Goal: Information Seeking & Learning: Learn about a topic

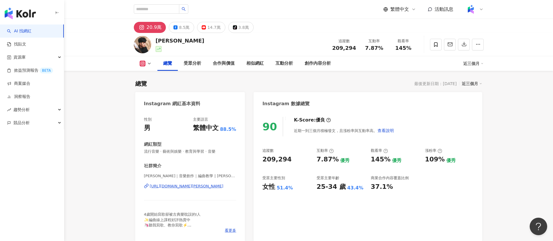
drag, startPoint x: 273, startPoint y: 157, endPoint x: 311, endPoint y: 157, distance: 38.2
click at [311, 157] on div "90 K-Score : 優良 近期一到三個月積極發文，且漲粉率與互動率高。 查看說明 追蹤數 209,294 互動率 7.87% 優秀 觀看率 145% 優…" at bounding box center [368, 176] width 228 height 131
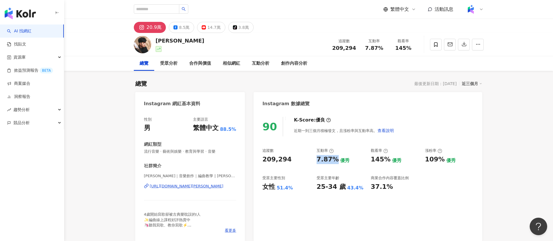
drag, startPoint x: 329, startPoint y: 161, endPoint x: 335, endPoint y: 161, distance: 6.7
click at [335, 161] on div "7.87%" at bounding box center [328, 159] width 22 height 9
copy div "7.87%"
drag, startPoint x: 372, startPoint y: 162, endPoint x: 387, endPoint y: 161, distance: 14.6
click at [387, 161] on div "145%" at bounding box center [381, 159] width 20 height 9
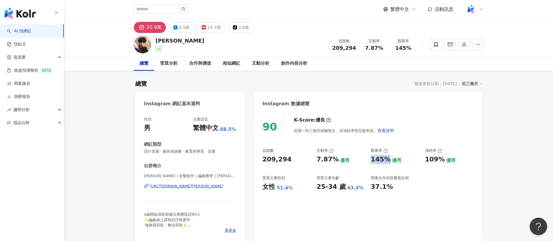
copy div "145%"
drag, startPoint x: 425, startPoint y: 163, endPoint x: 440, endPoint y: 163, distance: 15.2
click at [440, 163] on div "109%" at bounding box center [435, 159] width 20 height 9
copy div "109%"
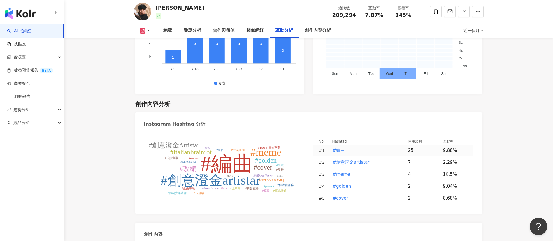
scroll to position [1793, 0]
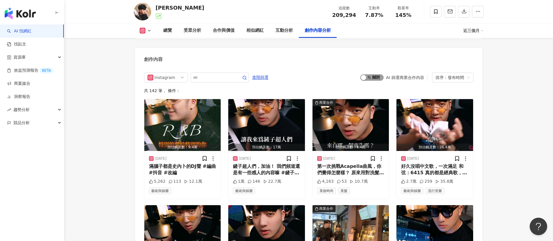
click at [379, 74] on span "啟動 關閉" at bounding box center [371, 77] width 23 height 6
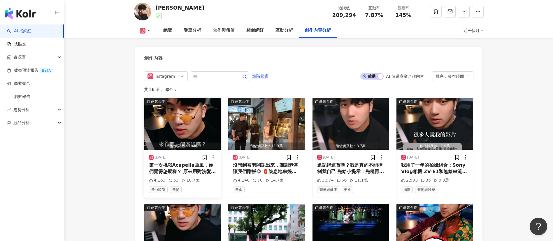
click at [175, 117] on img "button" at bounding box center [182, 124] width 77 height 52
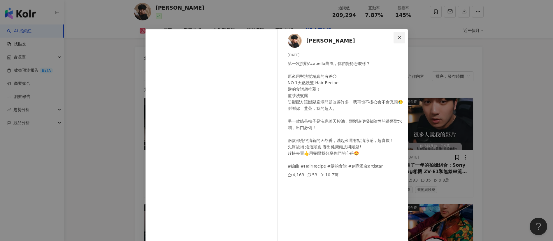
click at [399, 39] on span "Close" at bounding box center [399, 37] width 12 height 5
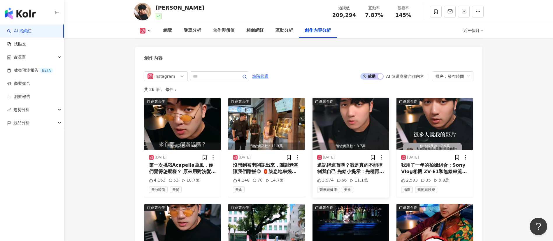
click at [334, 107] on img "button" at bounding box center [350, 124] width 77 height 52
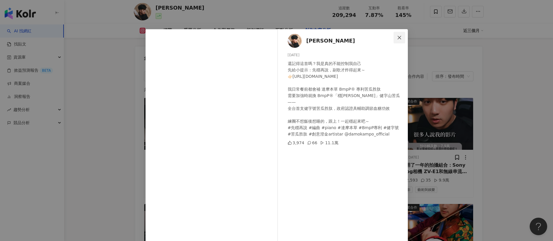
click at [395, 41] on button "Close" at bounding box center [399, 38] width 12 height 12
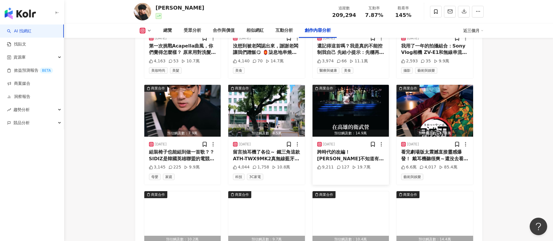
scroll to position [1969, 0]
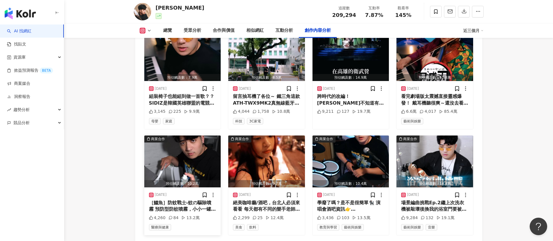
click at [196, 143] on img "button" at bounding box center [182, 162] width 77 height 52
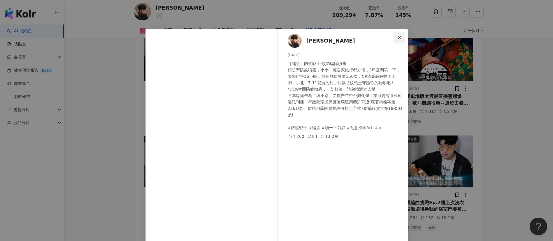
click at [395, 40] on button "Close" at bounding box center [399, 38] width 12 height 12
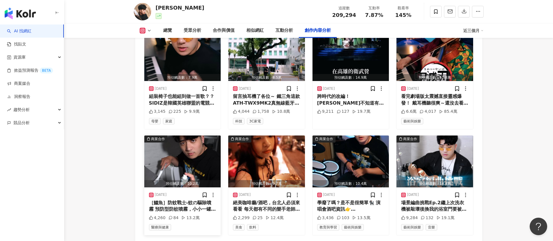
click at [180, 138] on img "button" at bounding box center [182, 162] width 77 height 52
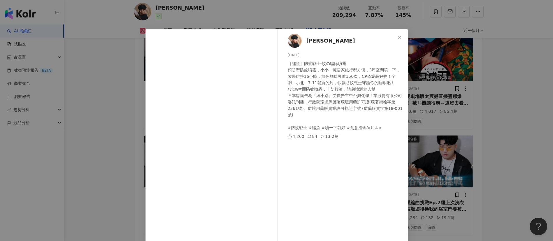
click at [316, 166] on div "綾小路Louis 2025/8/3 ［鱷魚］防蚊戰士-蚊の驅除噴霧 預防型防蚊噴霧，小小一罐居家旅行都方便，3坪空間噴一下，效果維持16小時，無色無味可噴15…" at bounding box center [344, 133] width 127 height 209
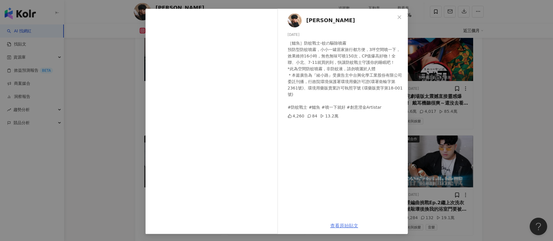
click at [342, 225] on link "查看原始貼文" at bounding box center [344, 226] width 28 height 6
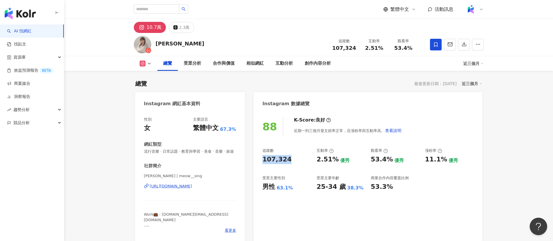
drag, startPoint x: 263, startPoint y: 161, endPoint x: 289, endPoint y: 163, distance: 26.6
click at [289, 163] on div "107,324" at bounding box center [286, 159] width 48 height 9
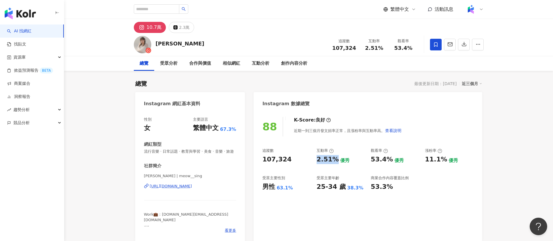
drag, startPoint x: 322, startPoint y: 160, endPoint x: 334, endPoint y: 161, distance: 12.0
click at [334, 161] on div "2.51%" at bounding box center [328, 159] width 22 height 9
drag, startPoint x: 372, startPoint y: 159, endPoint x: 388, endPoint y: 160, distance: 16.0
click at [388, 160] on div "53.4%" at bounding box center [382, 159] width 22 height 9
copy div "53.4%"
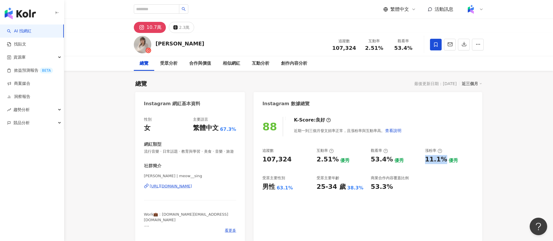
drag, startPoint x: 426, startPoint y: 160, endPoint x: 442, endPoint y: 161, distance: 16.7
click at [442, 161] on div "11.1%" at bounding box center [436, 159] width 22 height 9
copy div "11.1%"
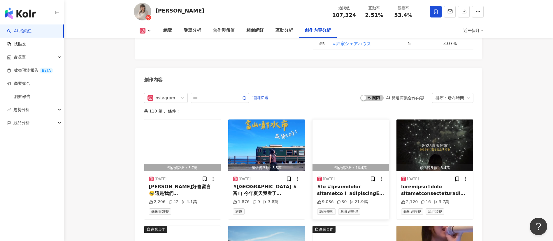
scroll to position [1793, 0]
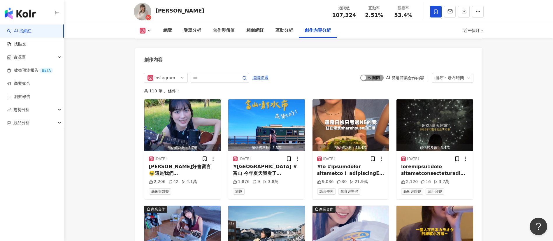
click at [366, 78] on div "button" at bounding box center [363, 77] width 5 height 5
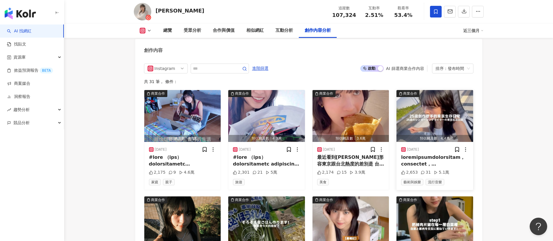
click at [426, 119] on img "button" at bounding box center [434, 116] width 77 height 52
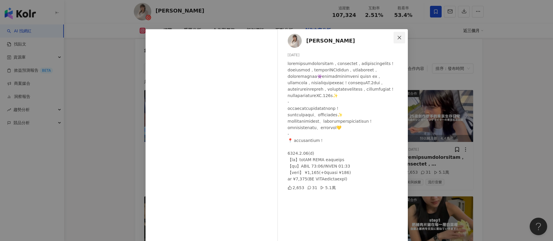
click at [393, 38] on span "Close" at bounding box center [399, 37] width 12 height 5
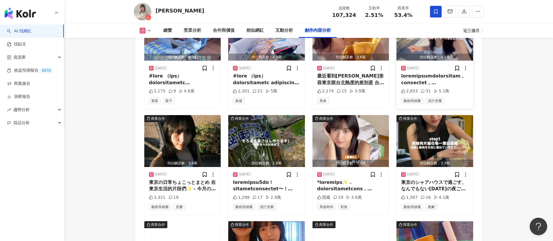
scroll to position [1933, 0]
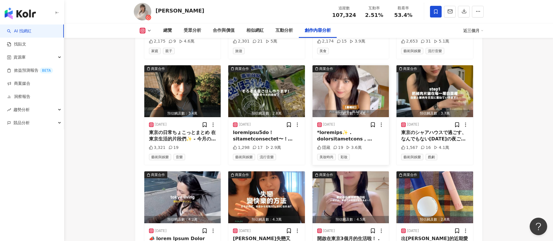
click at [343, 89] on img "button" at bounding box center [350, 91] width 77 height 52
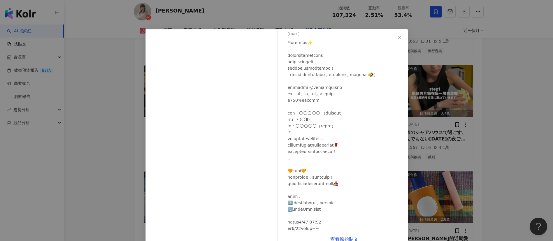
scroll to position [37, 0]
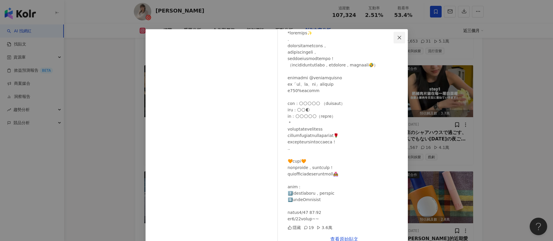
click at [398, 36] on icon "close" at bounding box center [399, 37] width 3 height 3
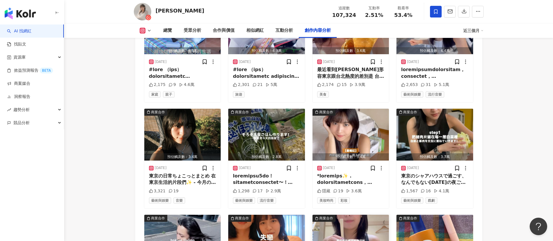
scroll to position [1889, 0]
click at [350, 124] on img "button" at bounding box center [350, 135] width 77 height 52
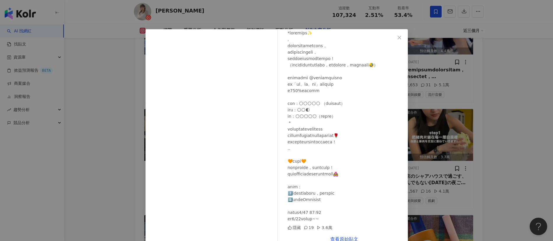
scroll to position [13, 0]
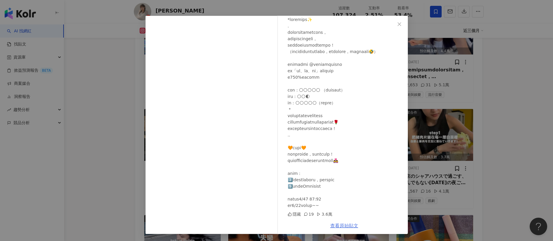
click at [349, 224] on link "查看原始貼文" at bounding box center [344, 226] width 28 height 6
drag, startPoint x: 397, startPoint y: 24, endPoint x: 400, endPoint y: 48, distance: 23.5
click at [397, 24] on icon "close" at bounding box center [399, 24] width 5 height 5
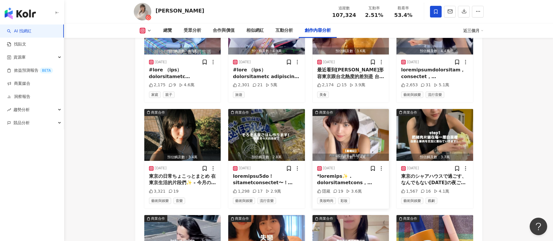
scroll to position [1758, 0]
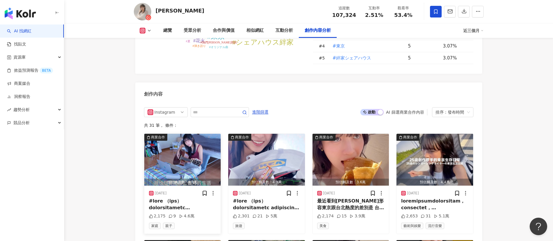
click at [183, 164] on img "button" at bounding box center [182, 160] width 77 height 52
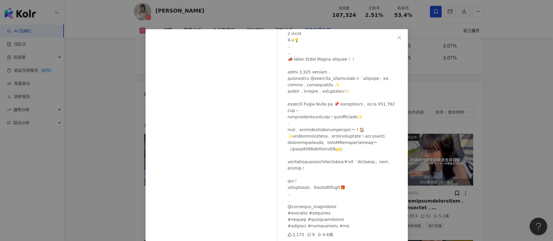
scroll to position [20, 0]
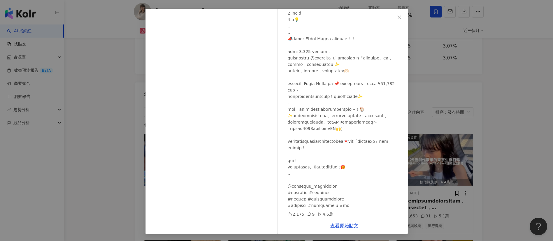
drag, startPoint x: 393, startPoint y: 20, endPoint x: 388, endPoint y: 26, distance: 8.1
click at [393, 20] on button "Close" at bounding box center [399, 17] width 12 height 12
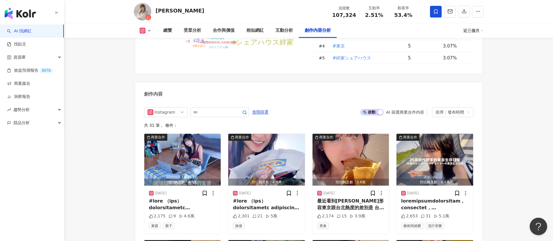
click at [379, 107] on div "啟動 關閉 AI 篩選商業合作內容 排序：發布時間" at bounding box center [416, 112] width 113 height 10
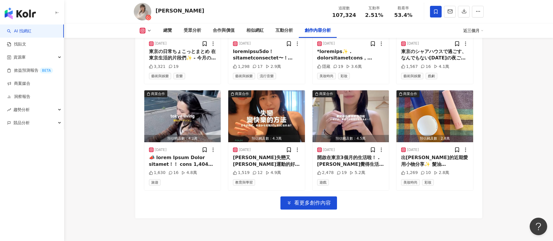
scroll to position [2055, 0]
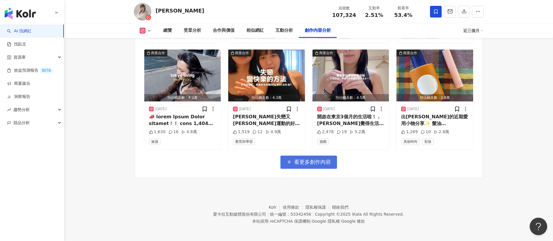
click at [312, 164] on span "看更多創作內容" at bounding box center [312, 162] width 37 height 6
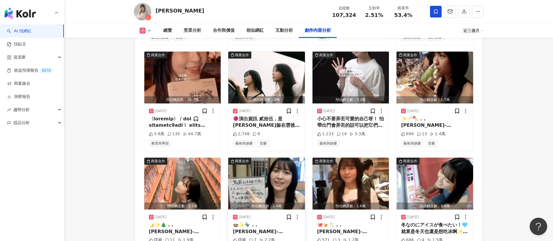
scroll to position [2317, 0]
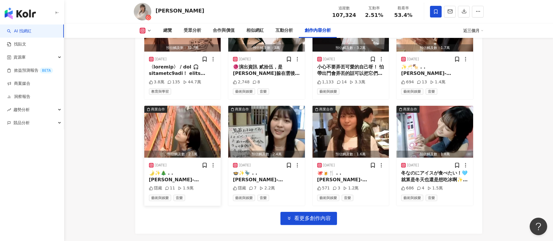
click at [193, 132] on img "button" at bounding box center [182, 132] width 77 height 52
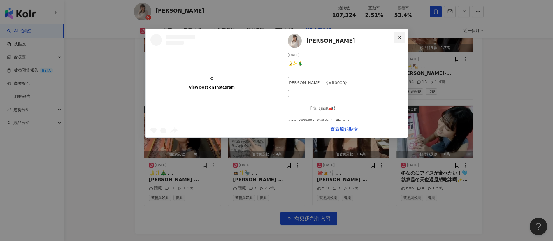
click at [396, 40] on span "Close" at bounding box center [399, 37] width 12 height 5
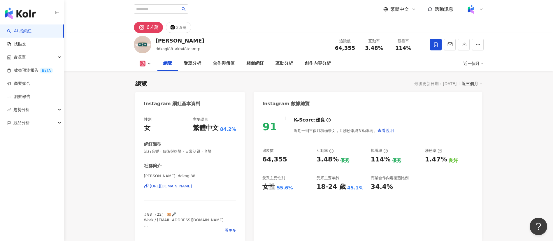
drag, startPoint x: 260, startPoint y: 160, endPoint x: 288, endPoint y: 160, distance: 27.7
click at [288, 160] on div "91 K-Score : 優良 近期一到三個月積極發文，且漲粉率與互動率高。 查看說明 追蹤數 64,355 互動率 3.48% 優秀 觀看率 114% 優秀…" at bounding box center [368, 176] width 228 height 131
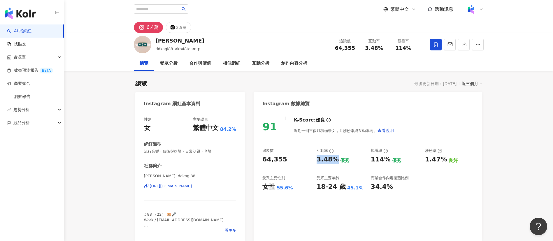
drag, startPoint x: 317, startPoint y: 161, endPoint x: 334, endPoint y: 161, distance: 17.2
click at [334, 161] on div "3.48%" at bounding box center [328, 159] width 22 height 9
copy div "3.48%"
drag, startPoint x: 369, startPoint y: 159, endPoint x: 386, endPoint y: 159, distance: 16.6
click at [386, 159] on div "追蹤數 64,355 互動率 3.48% 優秀 觀看率 114% 優秀 漲粉率 1.47% 良好 受眾主要性別 女性 55.6% 受眾主要年齡 18-24 歲…" at bounding box center [367, 169] width 211 height 43
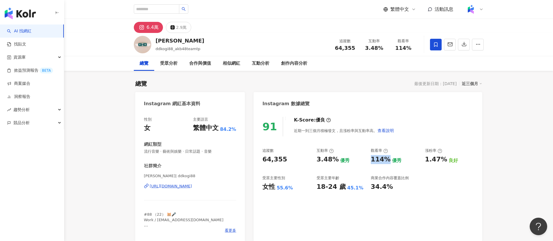
copy div "114%"
drag, startPoint x: 425, startPoint y: 161, endPoint x: 442, endPoint y: 161, distance: 17.2
click at [442, 161] on div "1.47%" at bounding box center [436, 159] width 22 height 9
copy div "1.47%"
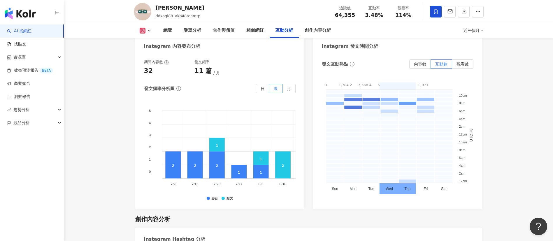
scroll to position [1661, 0]
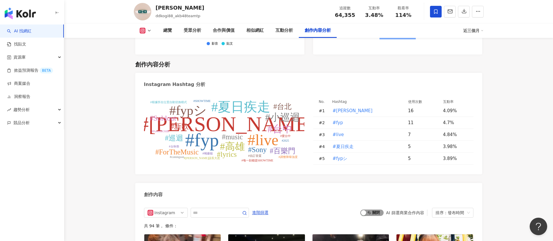
click at [378, 210] on span "啟動 關閉" at bounding box center [371, 213] width 23 height 6
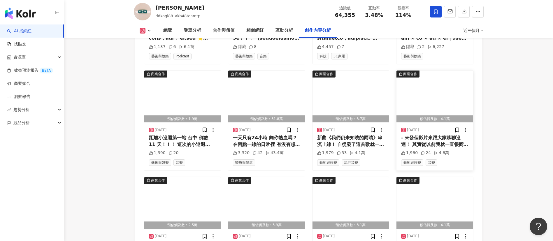
scroll to position [1975, 0]
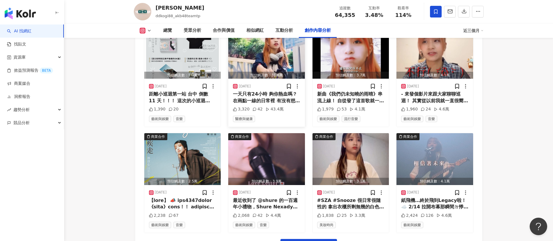
click at [291, 40] on img "button" at bounding box center [266, 53] width 77 height 52
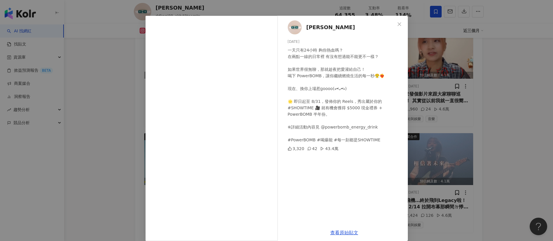
scroll to position [20, 0]
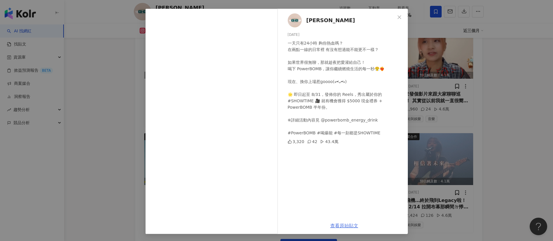
click at [343, 224] on link "查看原始貼文" at bounding box center [344, 226] width 28 height 6
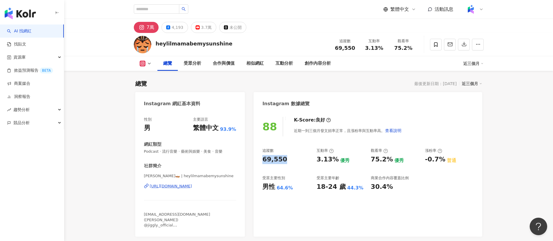
drag, startPoint x: 263, startPoint y: 161, endPoint x: 403, endPoint y: 30, distance: 191.3
click at [283, 161] on div "69,550" at bounding box center [274, 159] width 25 height 9
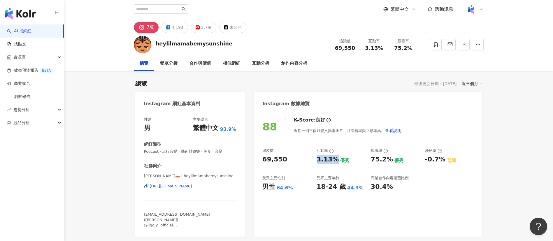
click at [333, 159] on div "3.13%" at bounding box center [328, 159] width 22 height 9
drag, startPoint x: 369, startPoint y: 160, endPoint x: 388, endPoint y: 162, distance: 19.0
click at [388, 162] on div "追蹤數 69,550 互動率 3.13% 優秀 觀看率 75.2% 優秀 漲粉率 -0.7% 普通 受眾主要性別 男性 64.6% 受眾主要年齡 18-24 …" at bounding box center [367, 169] width 211 height 43
copy div "75.2%"
drag, startPoint x: 424, startPoint y: 163, endPoint x: 440, endPoint y: 165, distance: 16.2
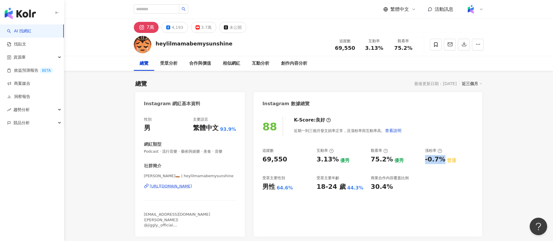
click at [440, 165] on div "追蹤數 69,550 互動率 3.13% 優秀 觀看率 75.2% 優秀 漲粉率 -0.7% 普通 受眾主要性別 男性 64.6% 受眾主要年齡 18-24 …" at bounding box center [367, 169] width 211 height 43
copy div "-0.7%"
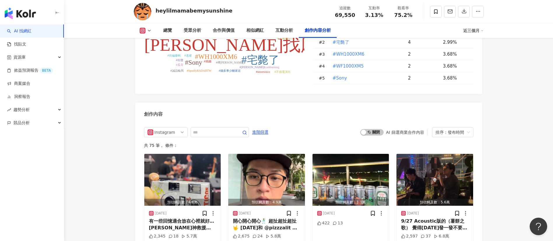
scroll to position [1749, 0]
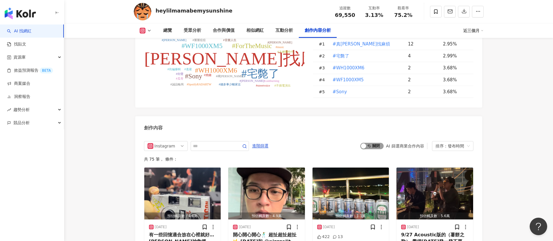
click at [375, 143] on span "啟動 關閉" at bounding box center [371, 146] width 23 height 6
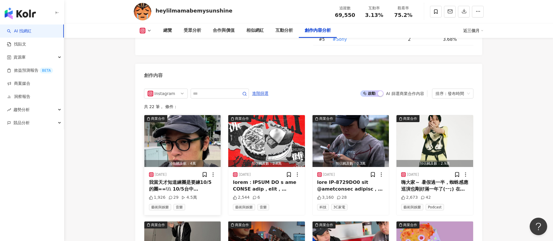
scroll to position [1889, 0]
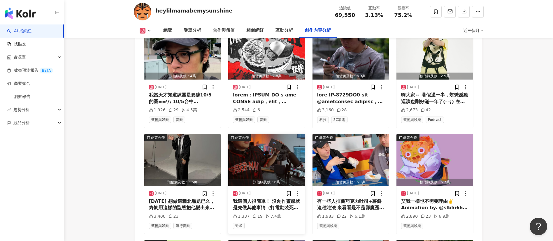
click at [268, 134] on img "button" at bounding box center [266, 160] width 77 height 52
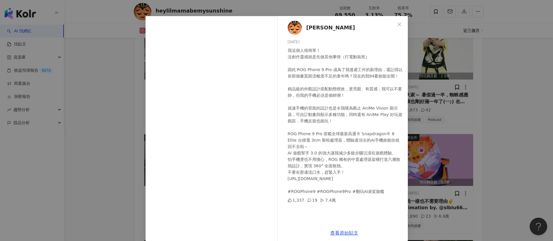
scroll to position [20, 0]
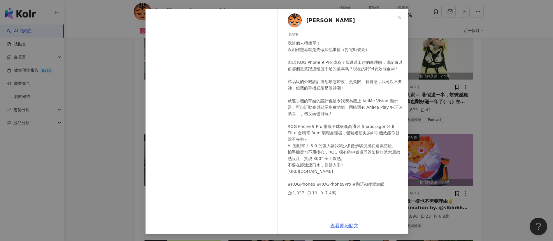
click at [344, 224] on link "查看原始貼文" at bounding box center [344, 226] width 28 height 6
